Goal: Transaction & Acquisition: Purchase product/service

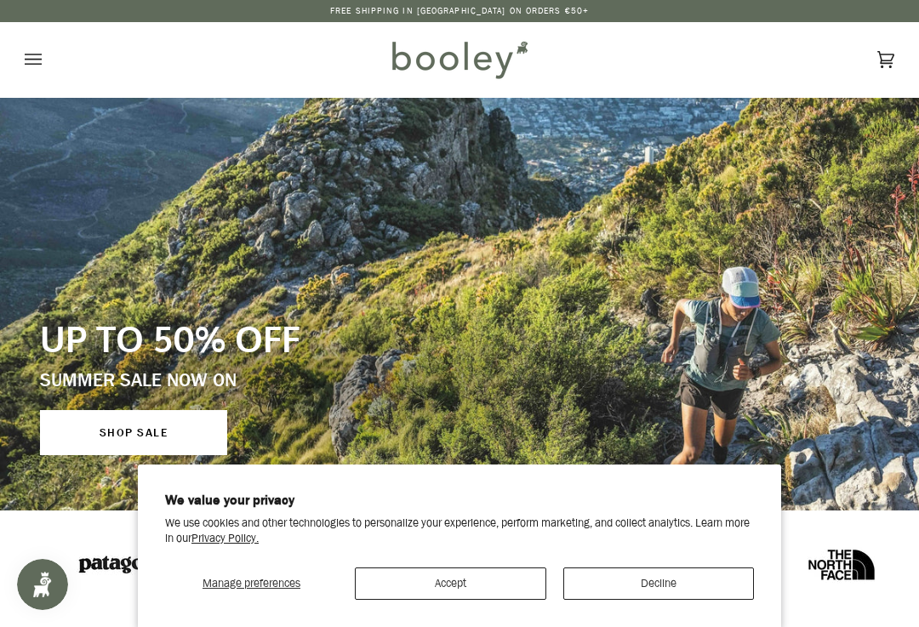
click at [489, 580] on button "Accept" at bounding box center [451, 584] width 192 height 32
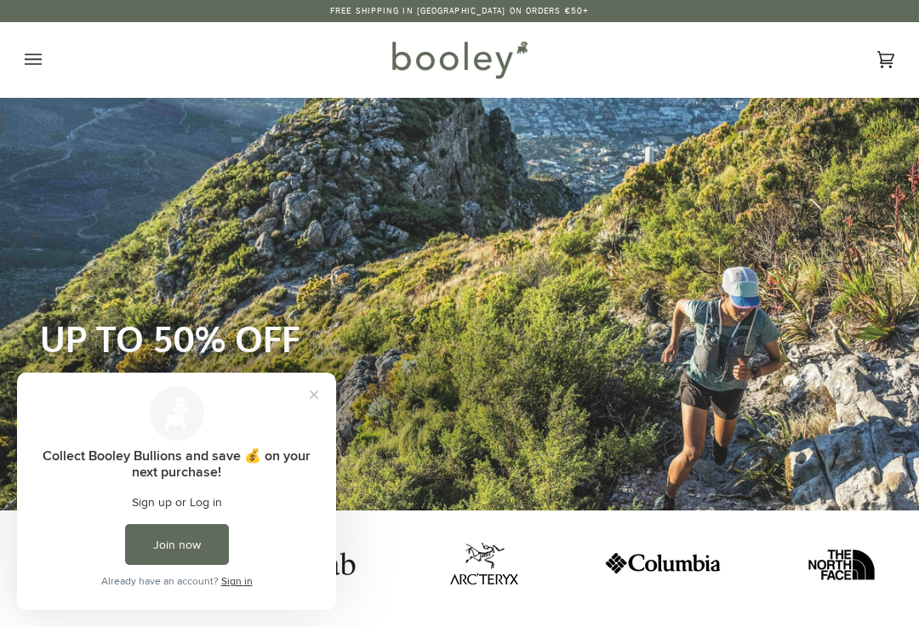
click at [318, 404] on button "Close prompt" at bounding box center [314, 395] width 31 height 31
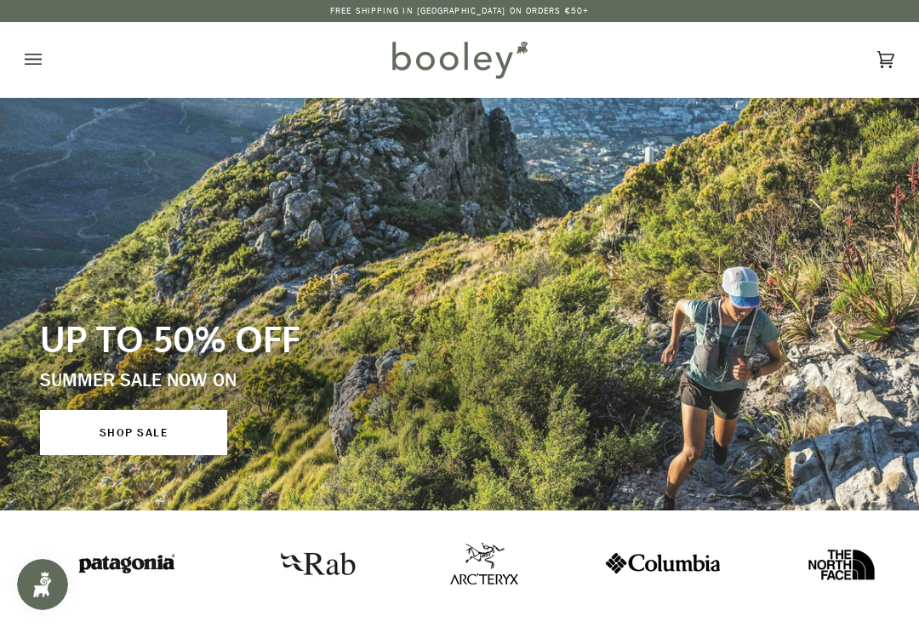
click at [43, 55] on button "Open menu" at bounding box center [50, 59] width 51 height 75
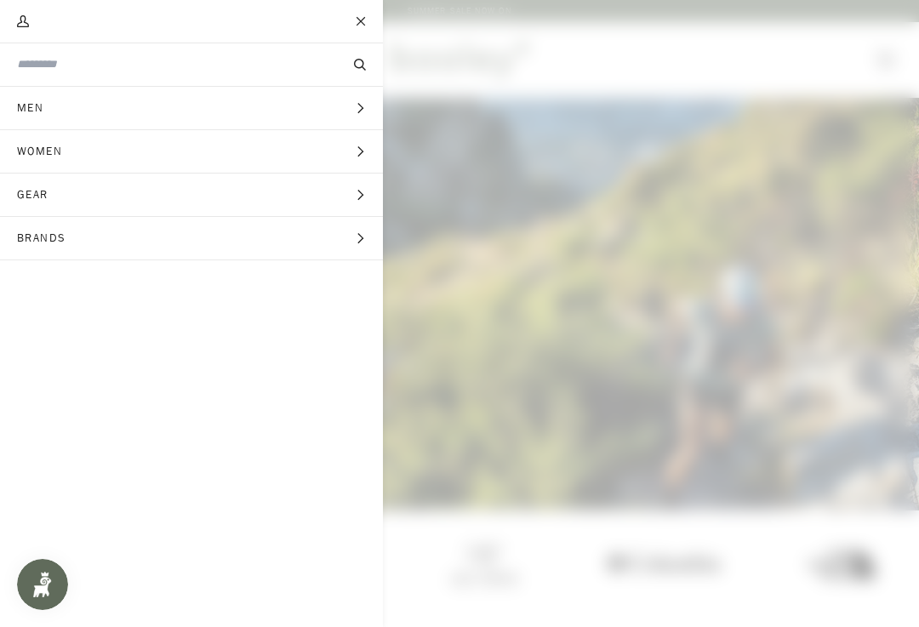
click at [353, 58] on button "Search" at bounding box center [360, 64] width 46 height 17
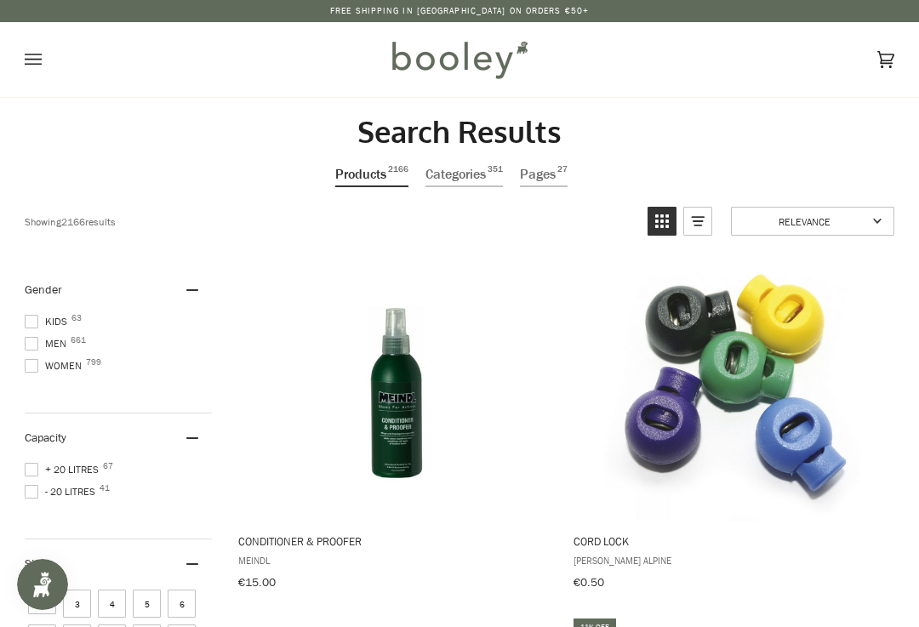
click at [40, 61] on icon "Open menu" at bounding box center [33, 60] width 17 height 26
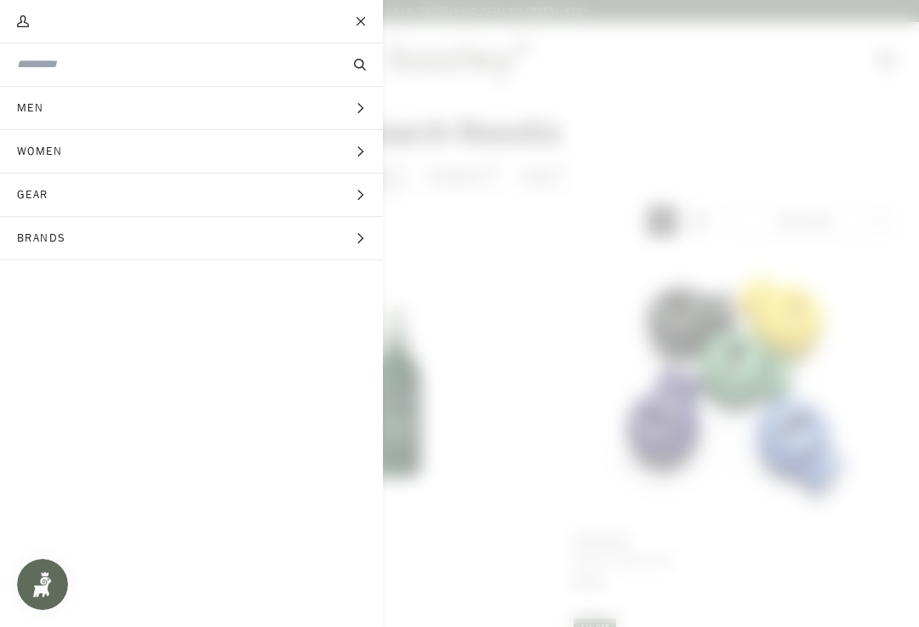
click at [60, 63] on input "Search our store" at bounding box center [163, 64] width 292 height 16
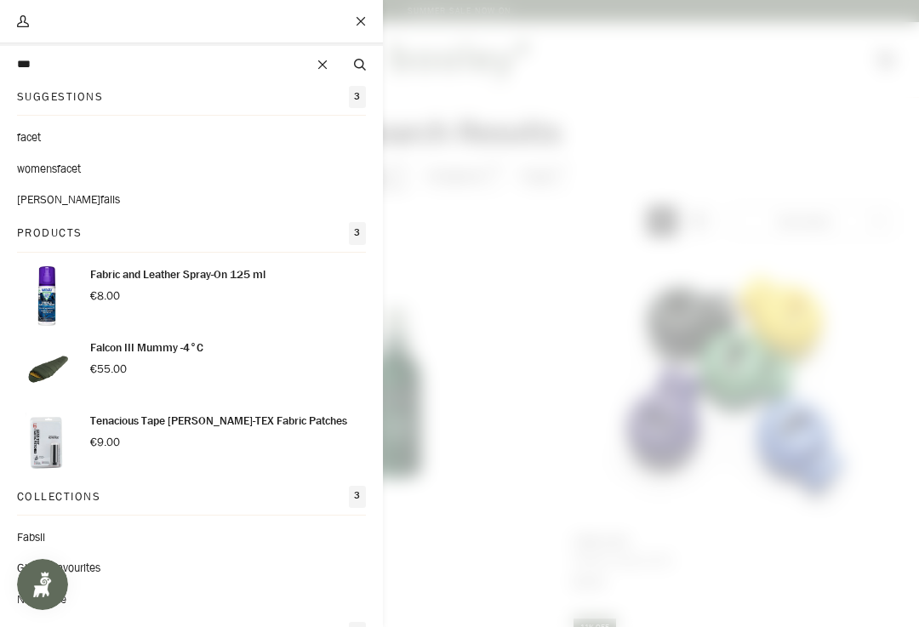
type input "***"
click at [360, 65] on button "Search" at bounding box center [360, 64] width 46 height 17
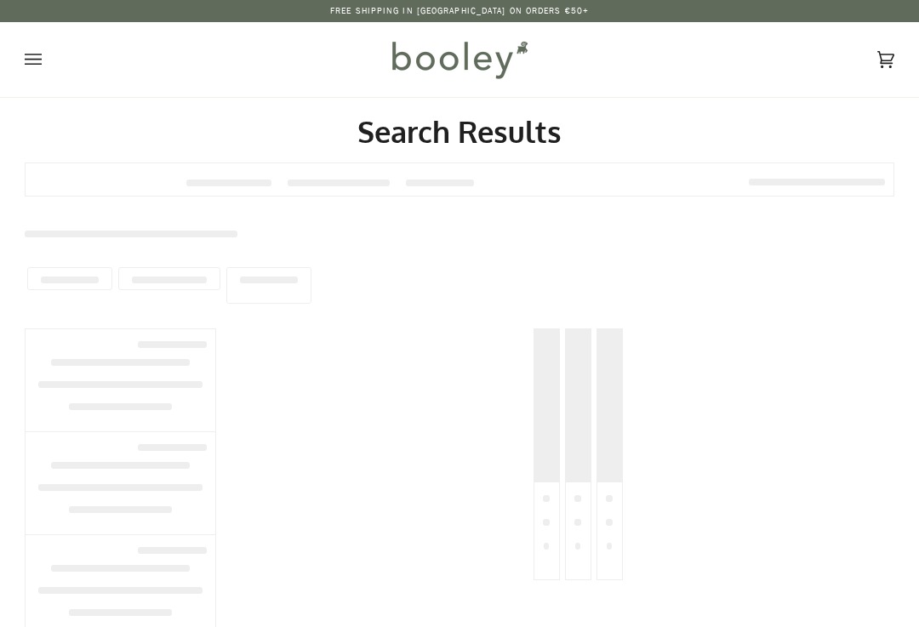
type input "***"
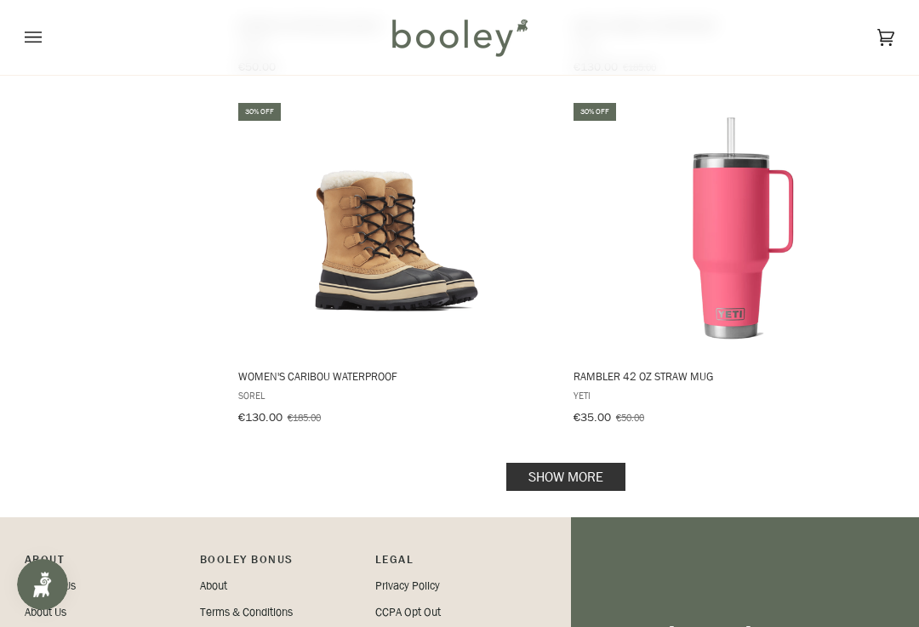
scroll to position [3561, 0]
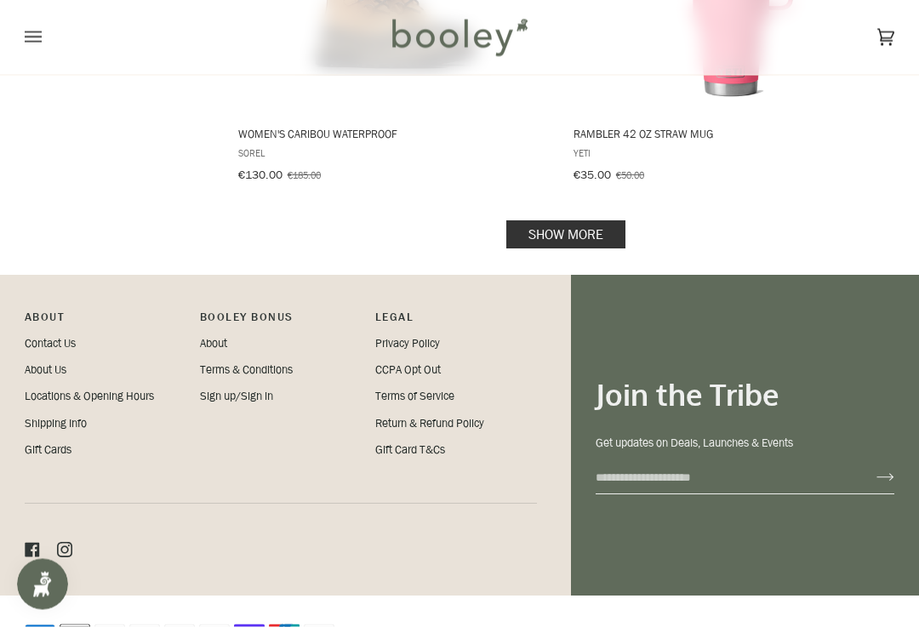
click at [28, 50] on button "Open menu" at bounding box center [50, 37] width 51 height 75
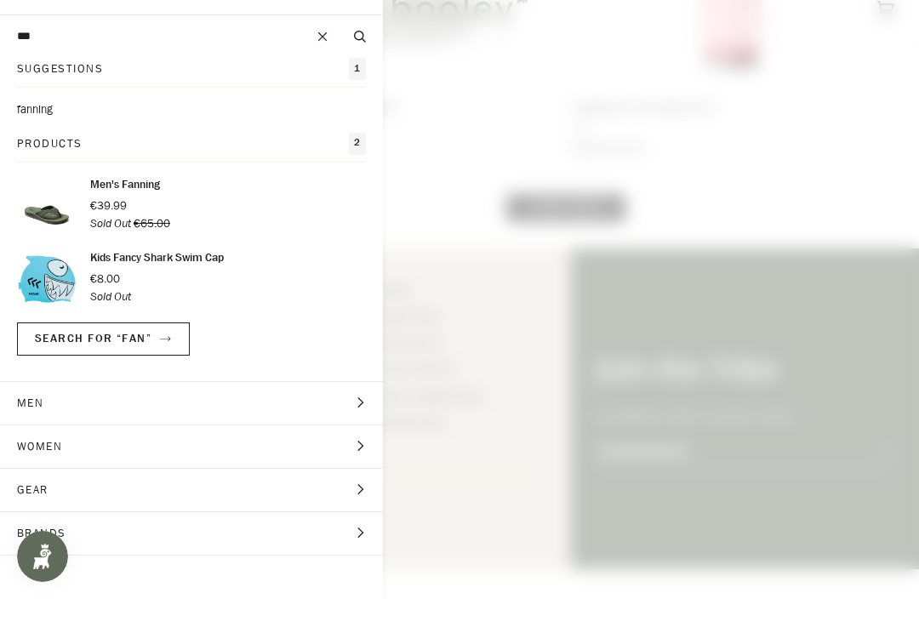
scroll to position [3588, 0]
